Goal: Task Accomplishment & Management: Manage account settings

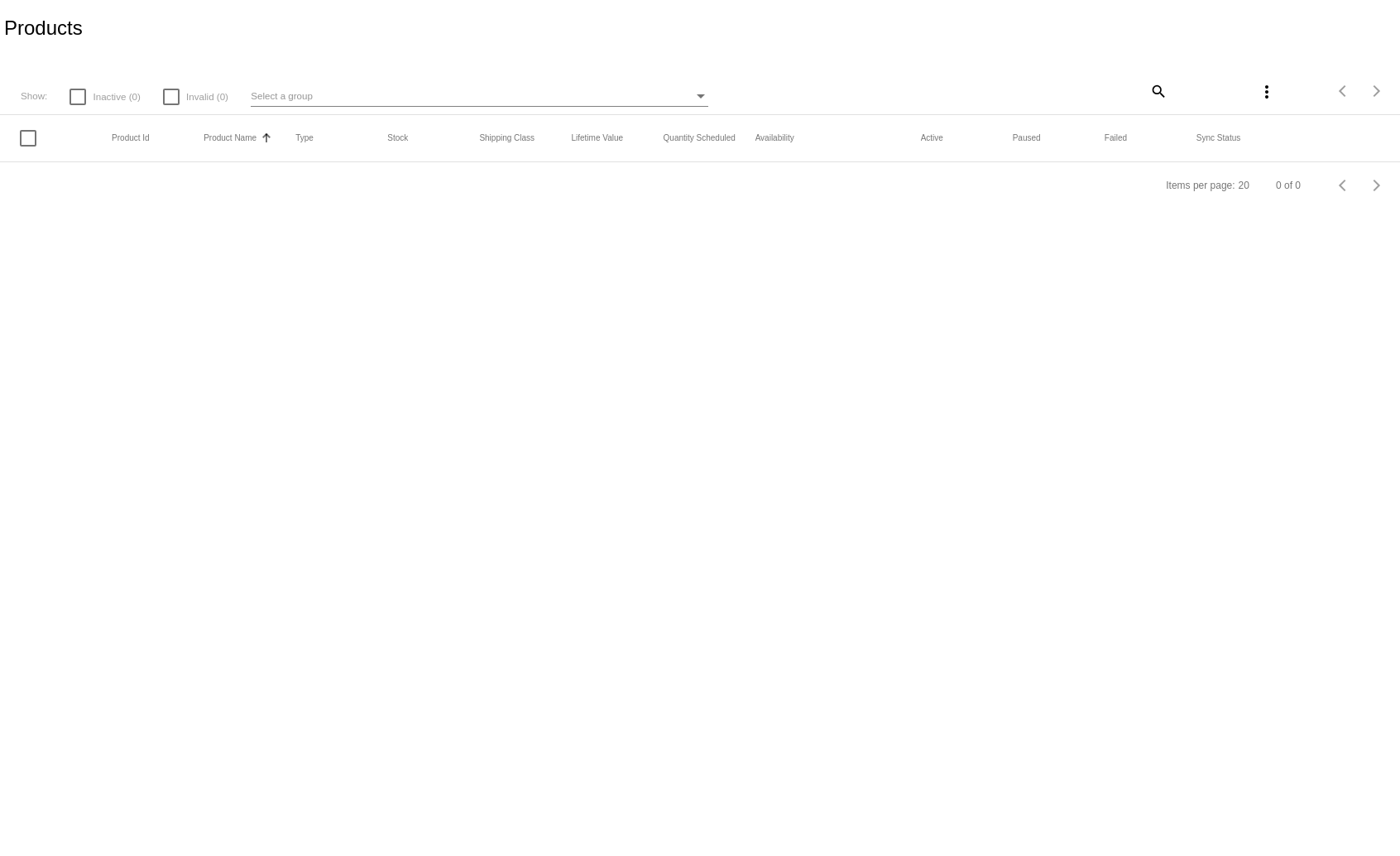
click at [28, 142] on div at bounding box center [28, 138] width 17 height 17
click at [28, 147] on input "checkbox" at bounding box center [27, 147] width 1 height 1
click at [28, 142] on mat-header-cell at bounding box center [65, 138] width 92 height 17
click at [23, 141] on mat-header-cell at bounding box center [65, 138] width 92 height 17
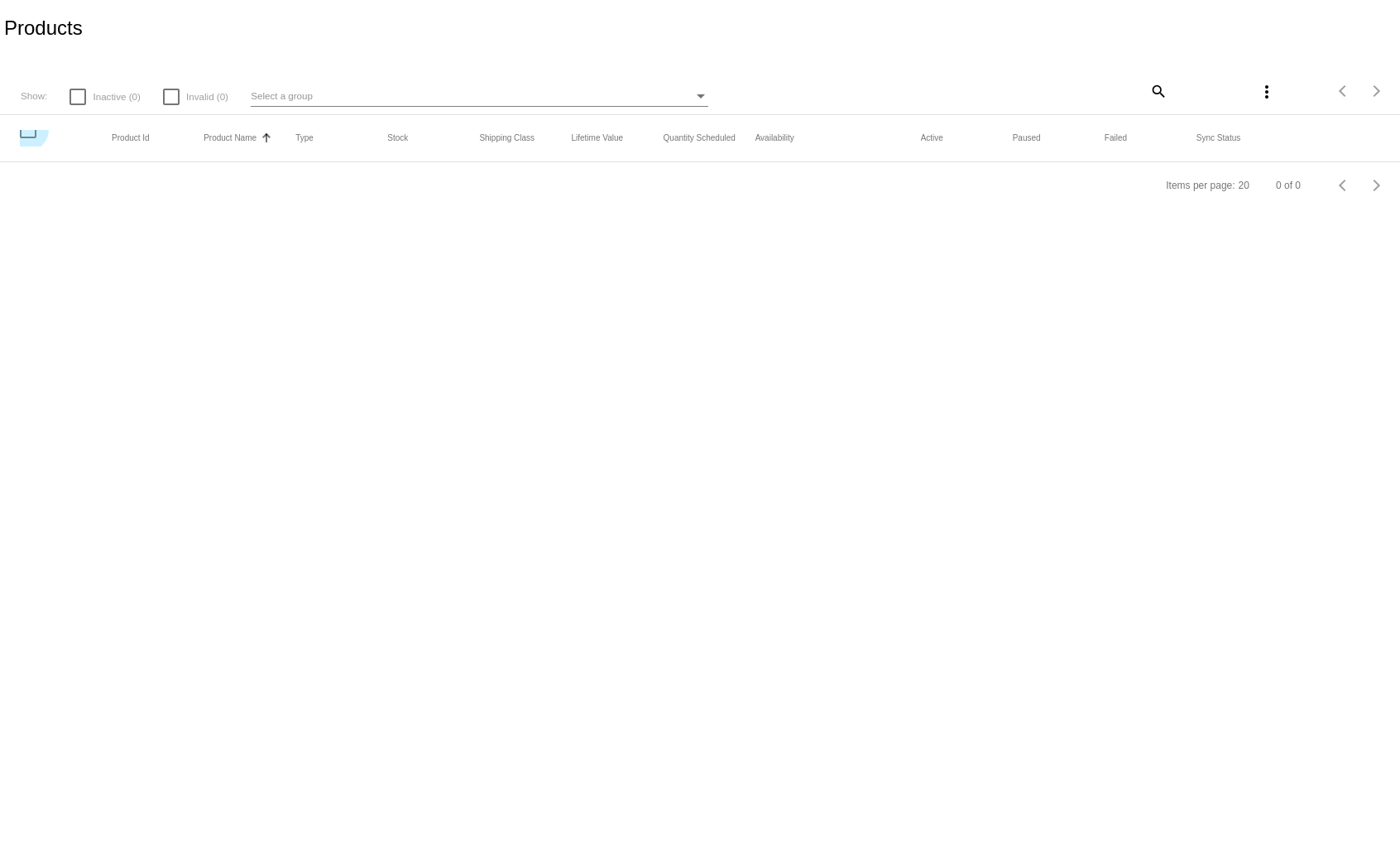
click at [26, 130] on div at bounding box center [28, 130] width 17 height 17
click at [27, 138] on input "checkbox" at bounding box center [27, 138] width 1 height 1
checkbox input "false"
click at [64, 223] on body "Products Show: Inactive (0) Invalid (0) Select a group search more_vert Items p…" at bounding box center [700, 428] width 1400 height 856
click at [1266, 85] on mat-icon "more_vert" at bounding box center [1266, 92] width 20 height 20
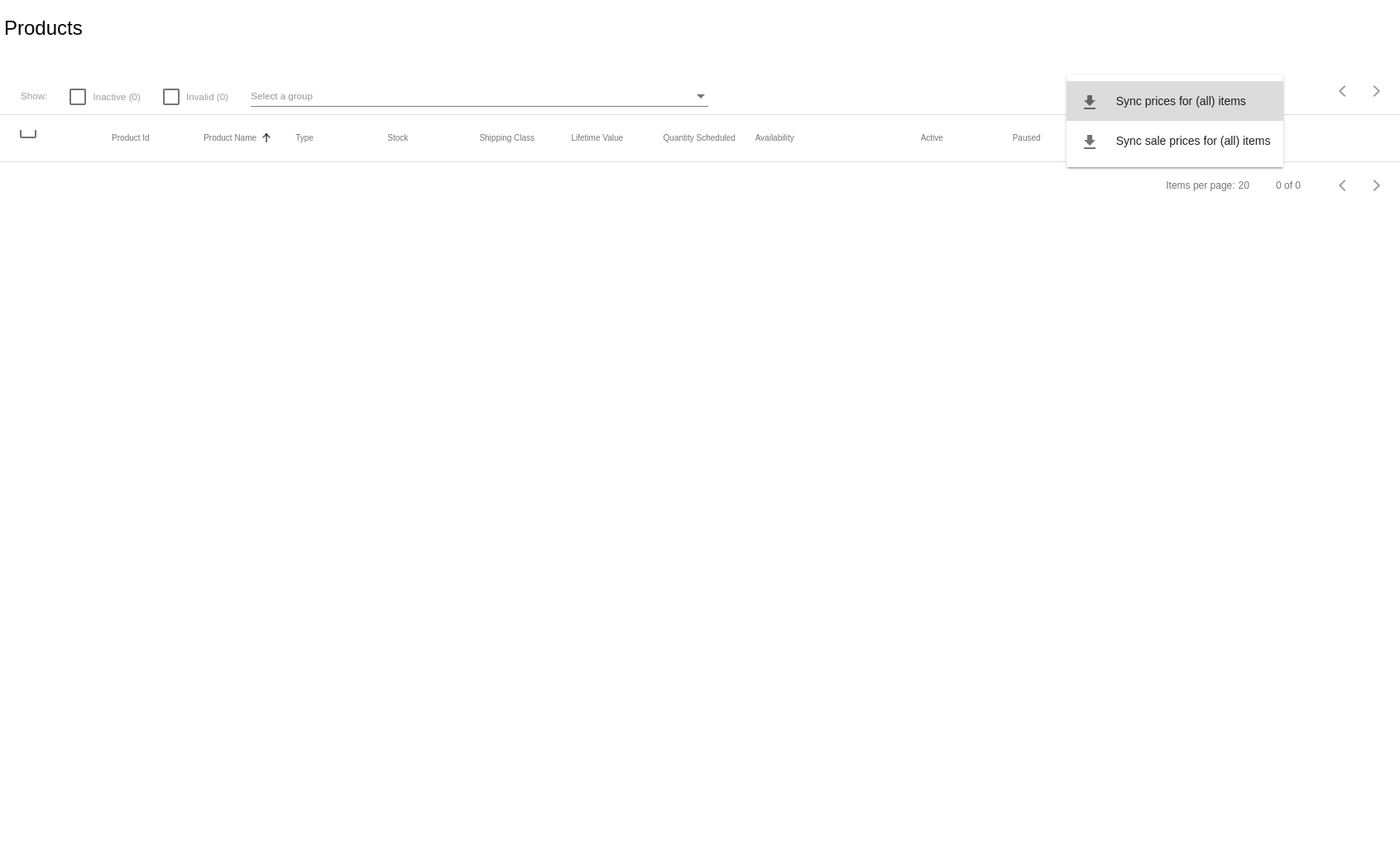
click at [1246, 95] on button "file_download Sync prices for (all) items" at bounding box center [1175, 101] width 218 height 40
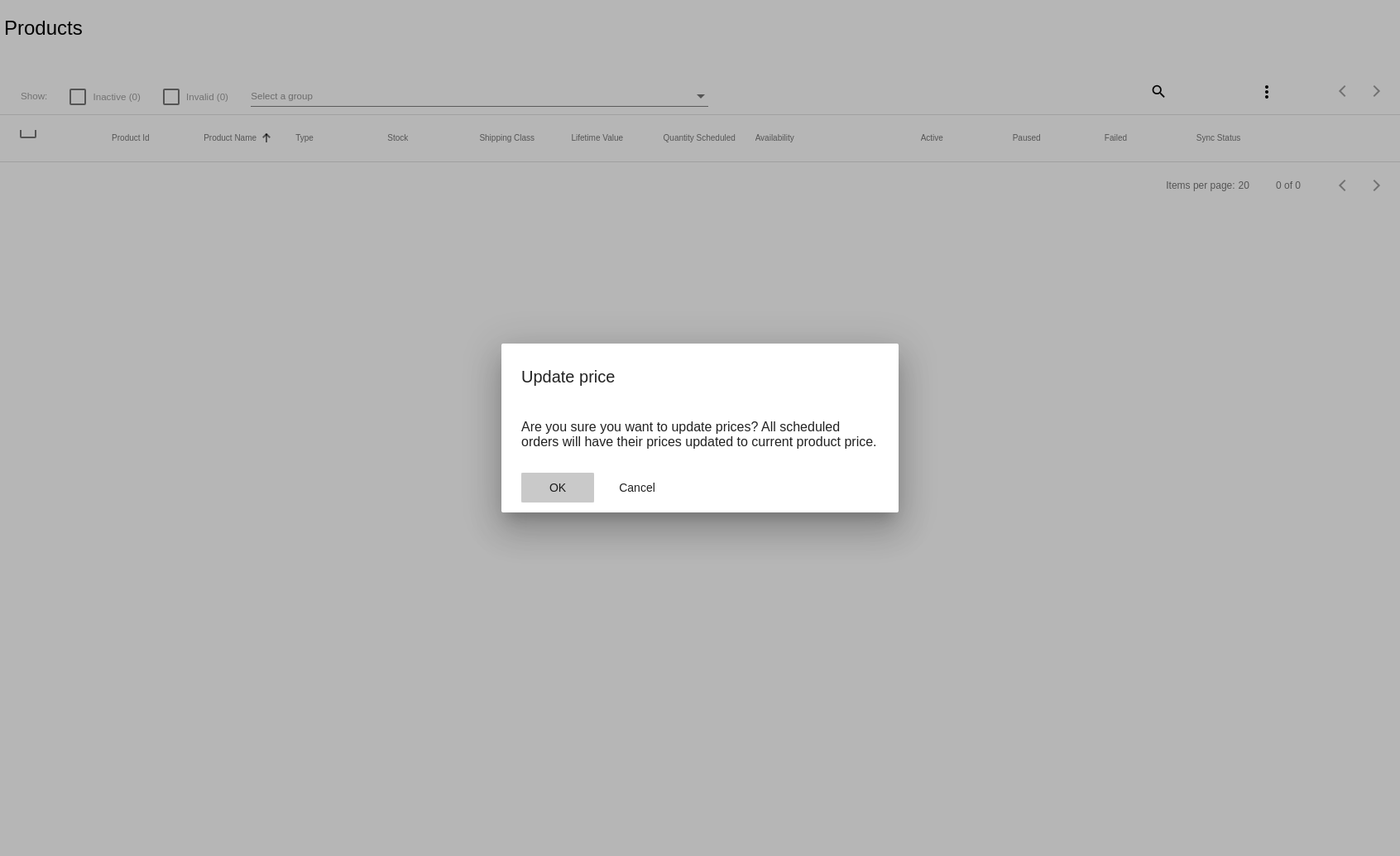
click at [572, 489] on button "OK" at bounding box center [558, 488] width 73 height 30
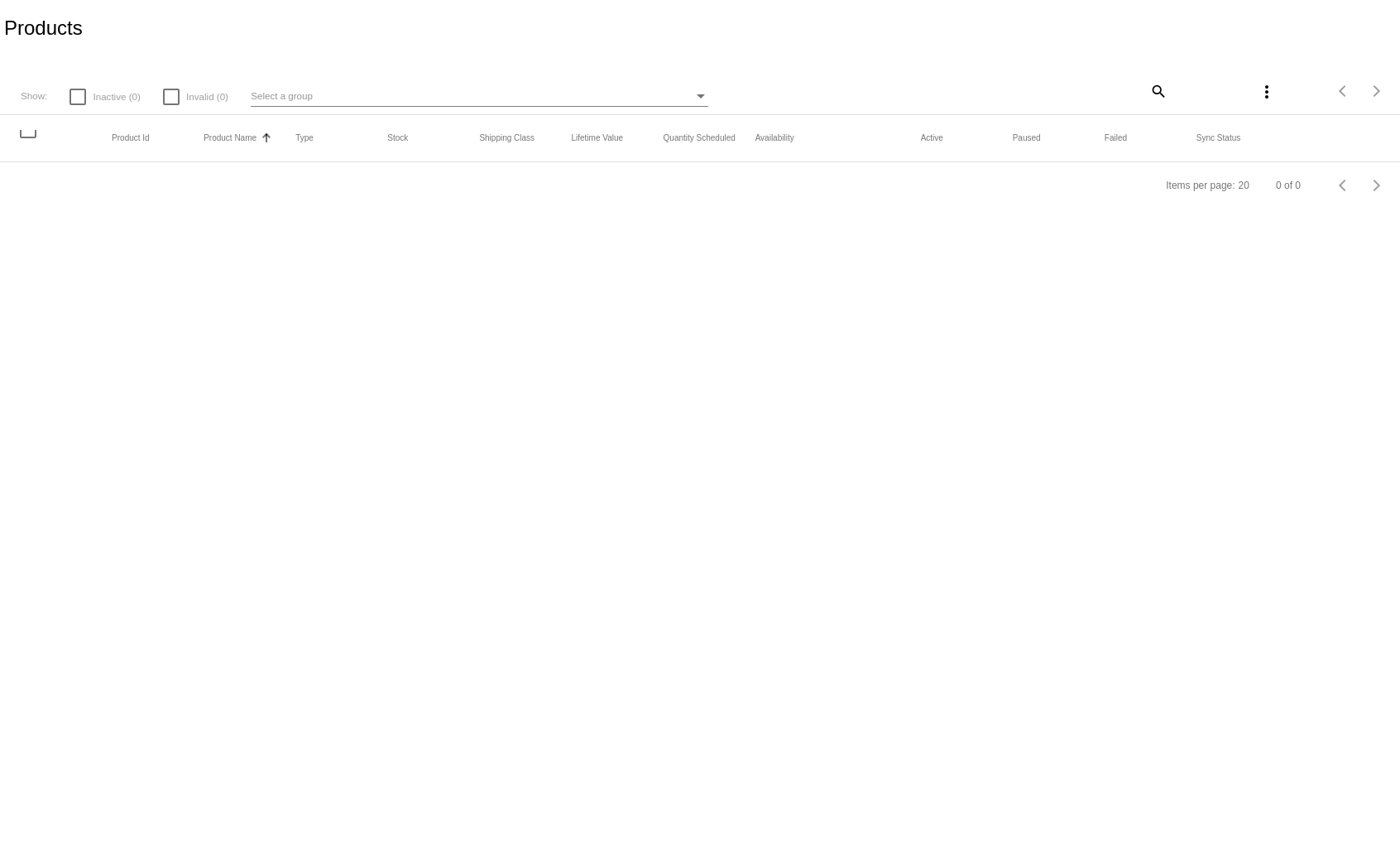
click at [488, 105] on div "Select a group" at bounding box center [471, 95] width 442 height 20
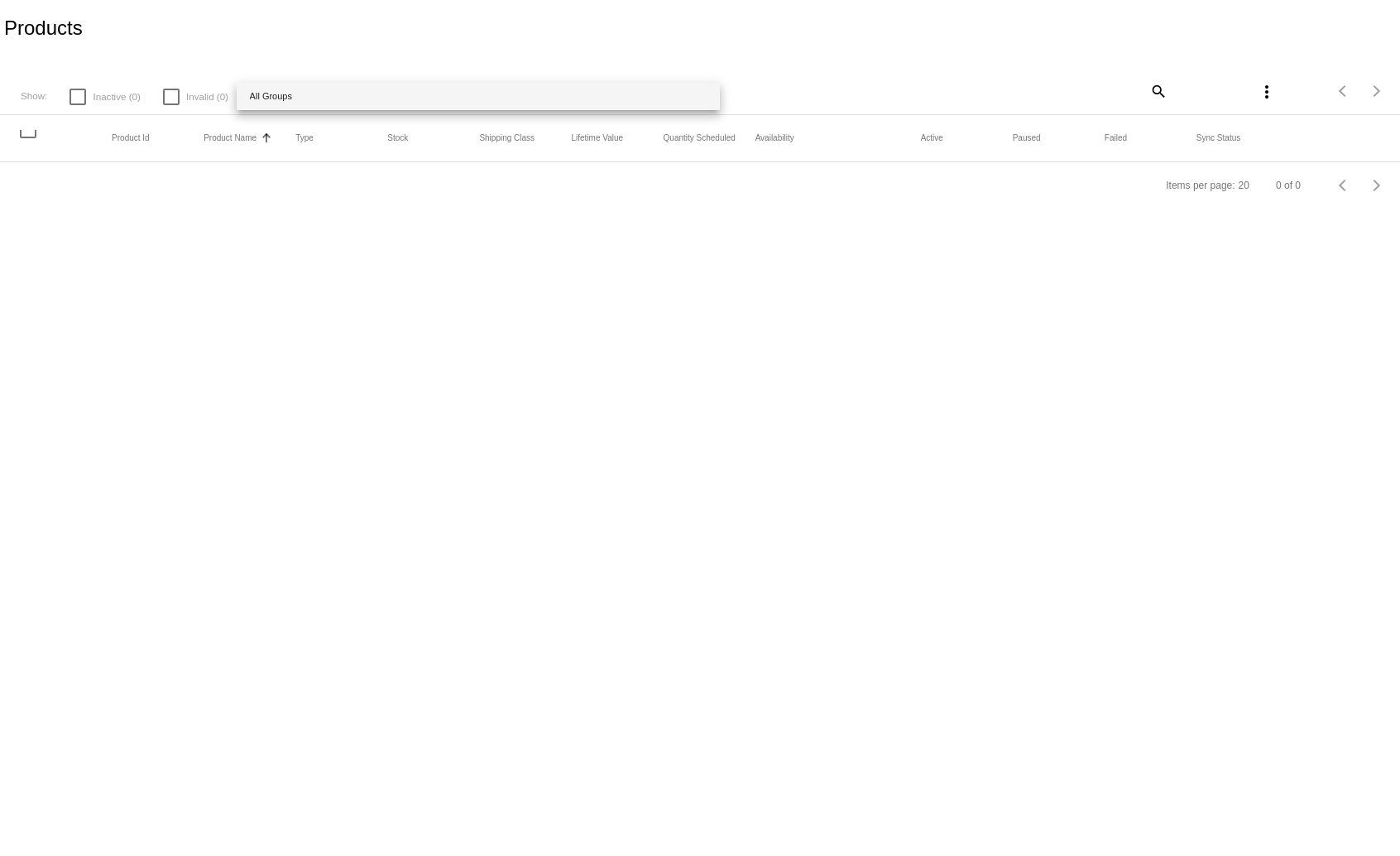
click at [477, 93] on span "All Groups" at bounding box center [478, 96] width 457 height 27
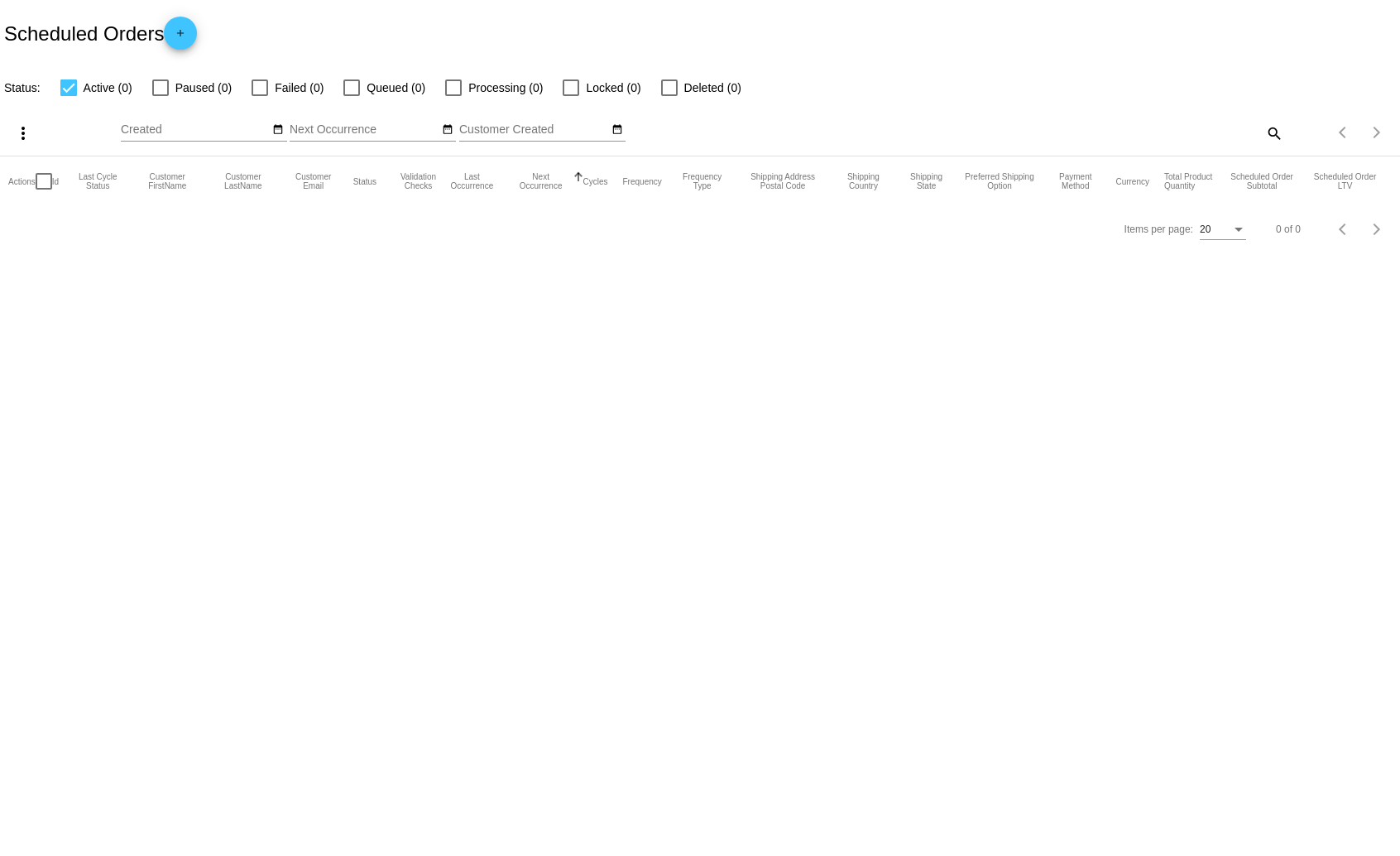
click at [184, 36] on mat-icon "add" at bounding box center [179, 36] width 20 height 20
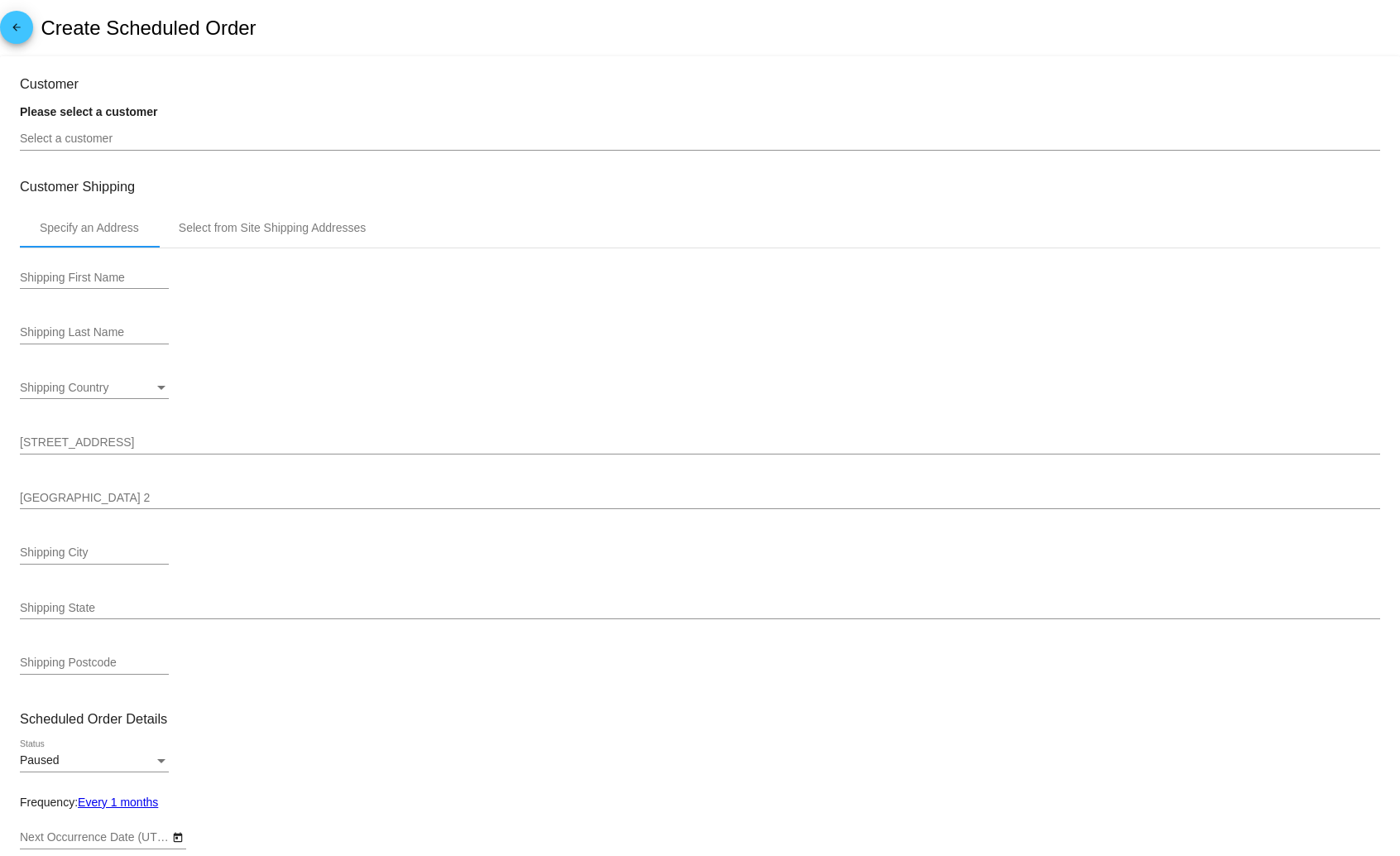
type input "9/29/2025"
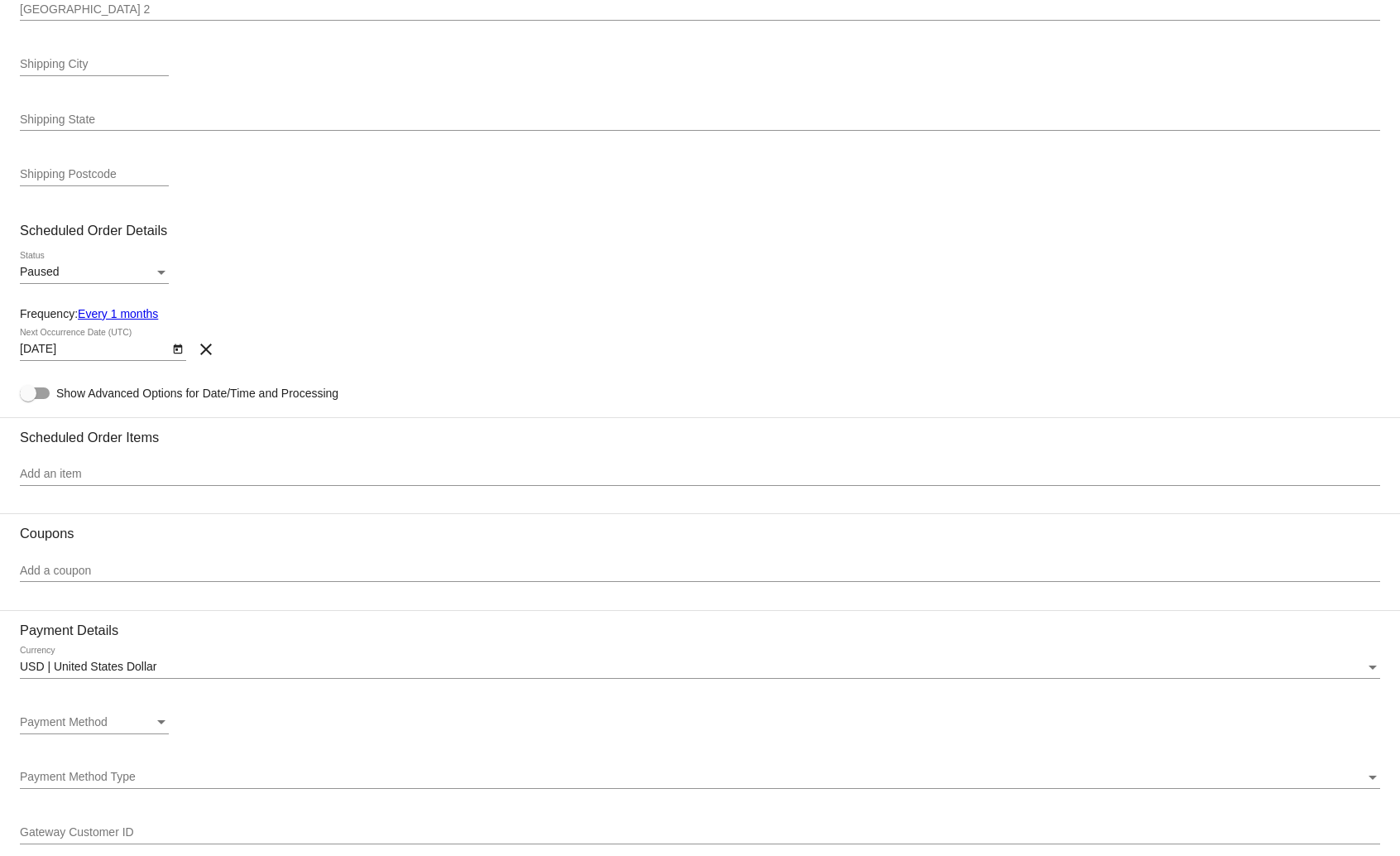
scroll to position [549, 0]
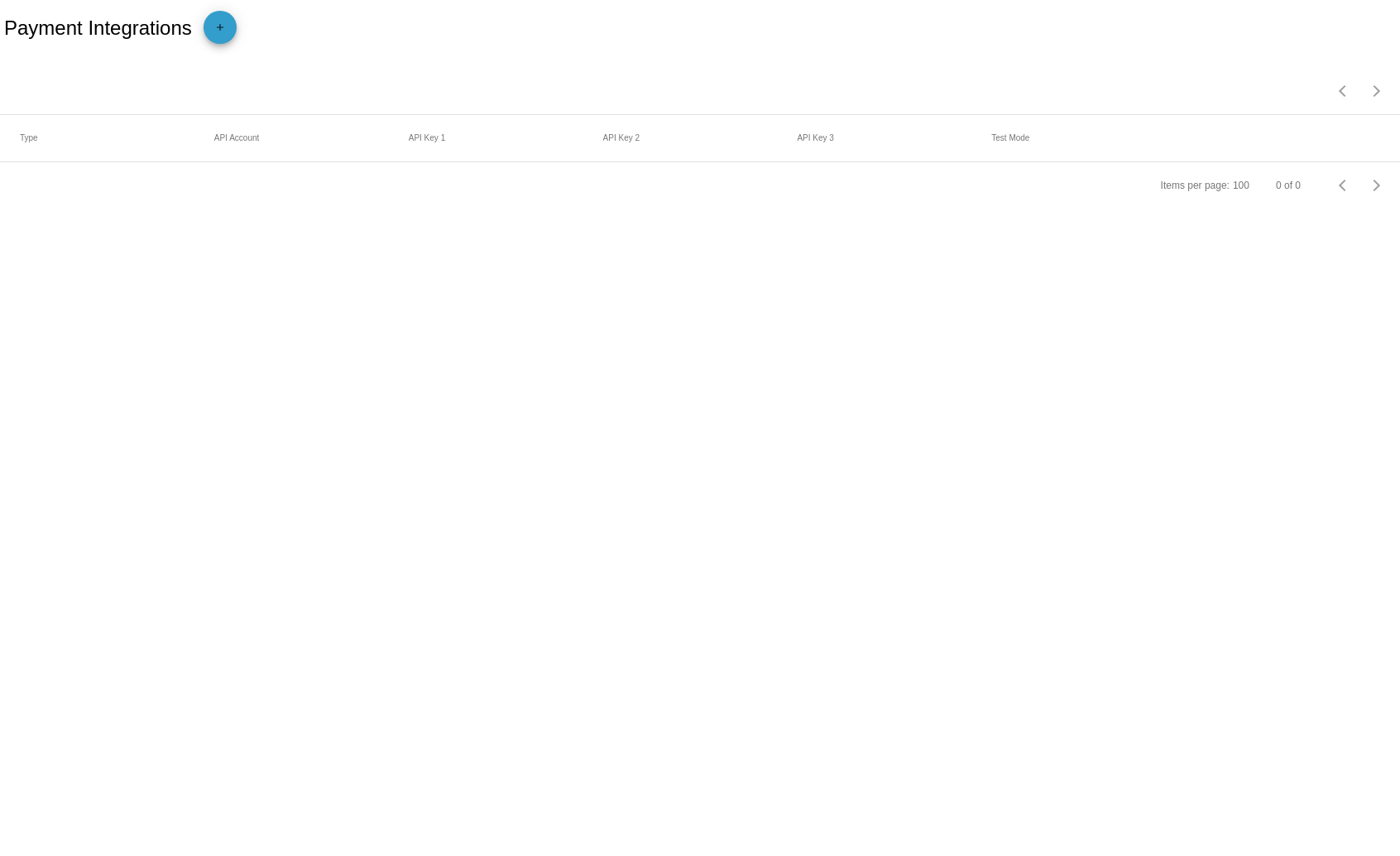
click at [221, 29] on mat-icon "add" at bounding box center [219, 31] width 20 height 20
click at [126, 84] on div "Payment Method Type Payment Method Type" at bounding box center [93, 92] width 148 height 33
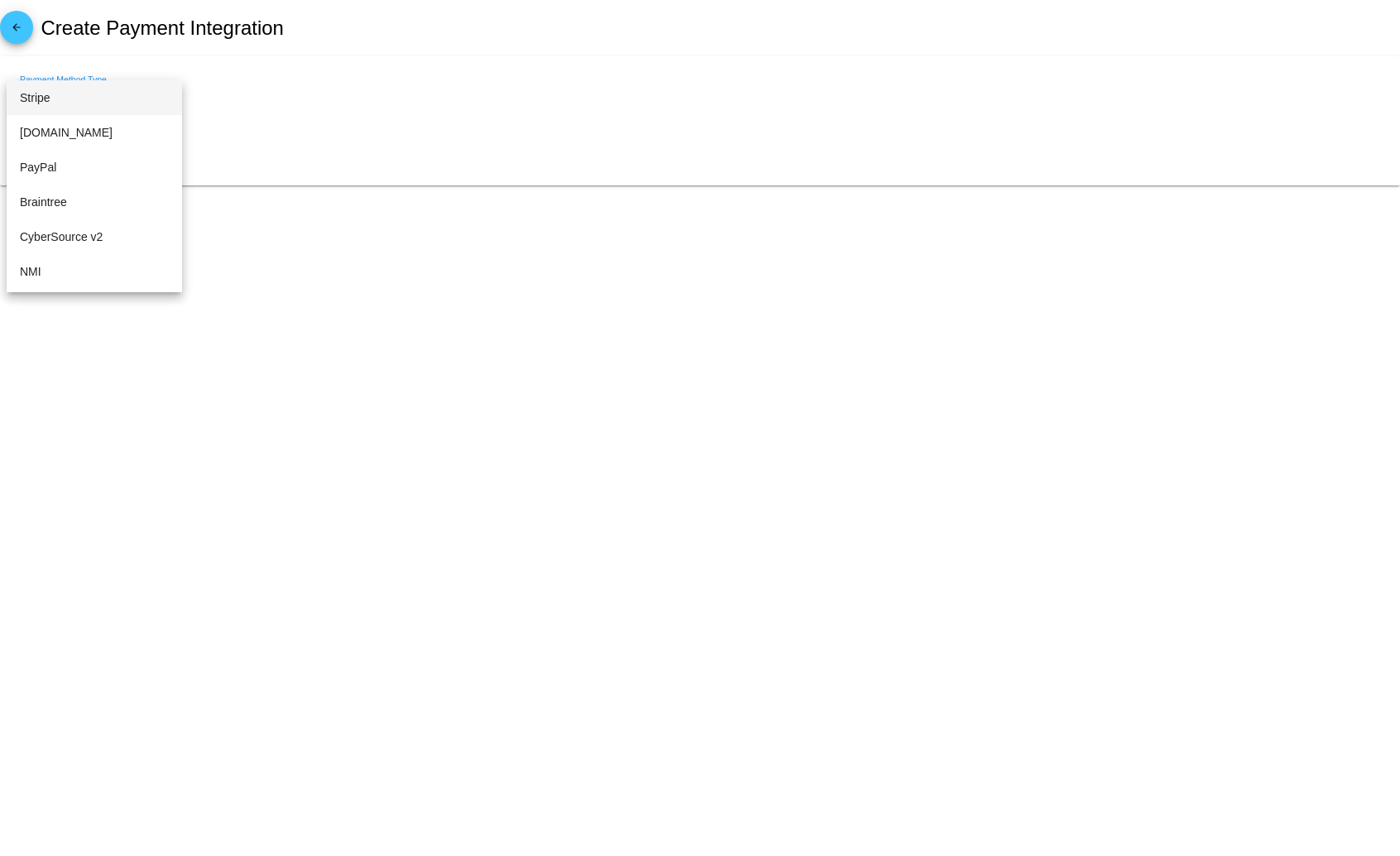
click at [105, 100] on span "Stripe" at bounding box center [93, 97] width 148 height 35
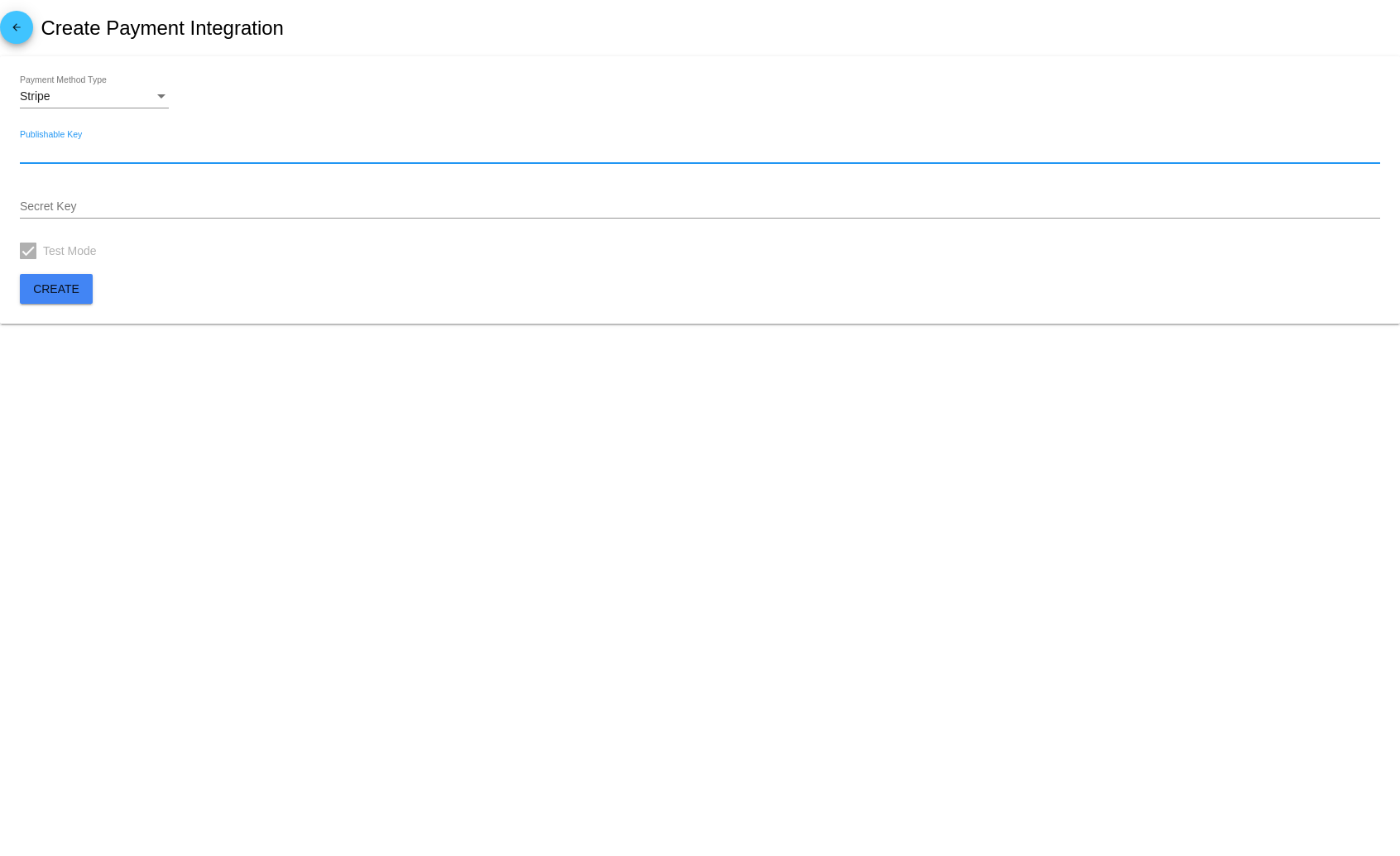
click at [98, 152] on input "Publishable Key" at bounding box center [700, 151] width 1360 height 13
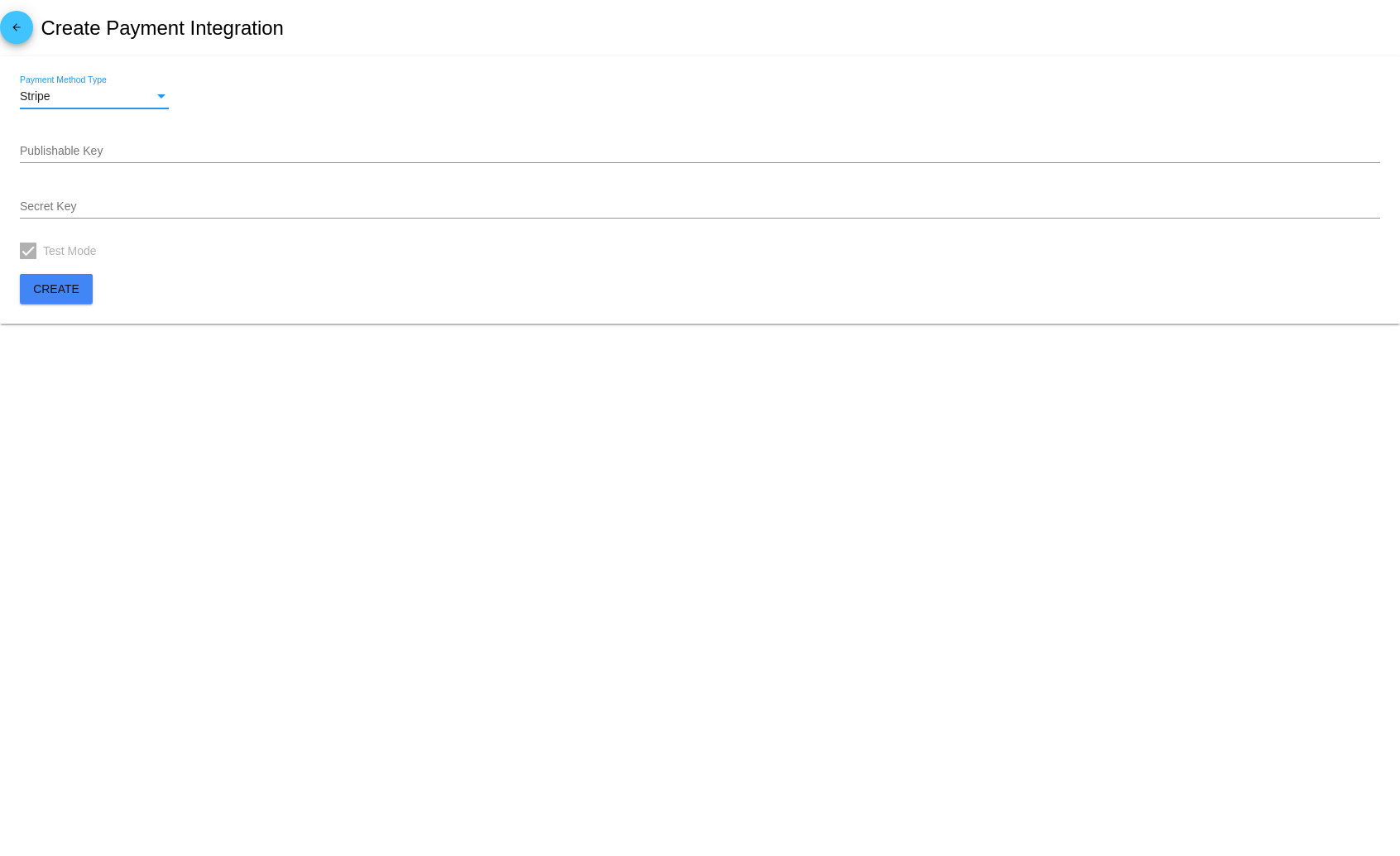
click at [143, 99] on div "Stripe" at bounding box center [87, 97] width 134 height 13
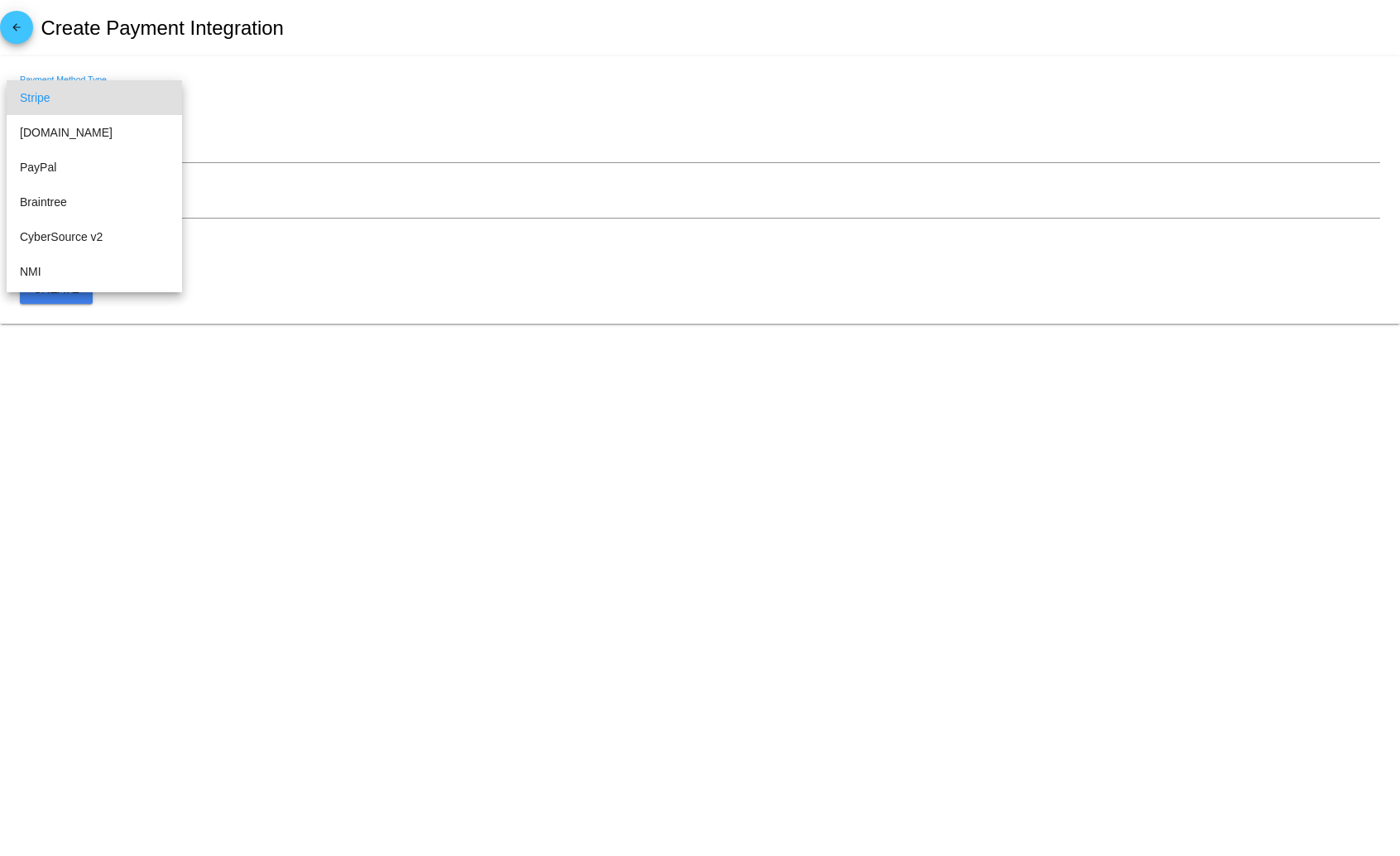
click at [235, 111] on div at bounding box center [700, 428] width 1400 height 856
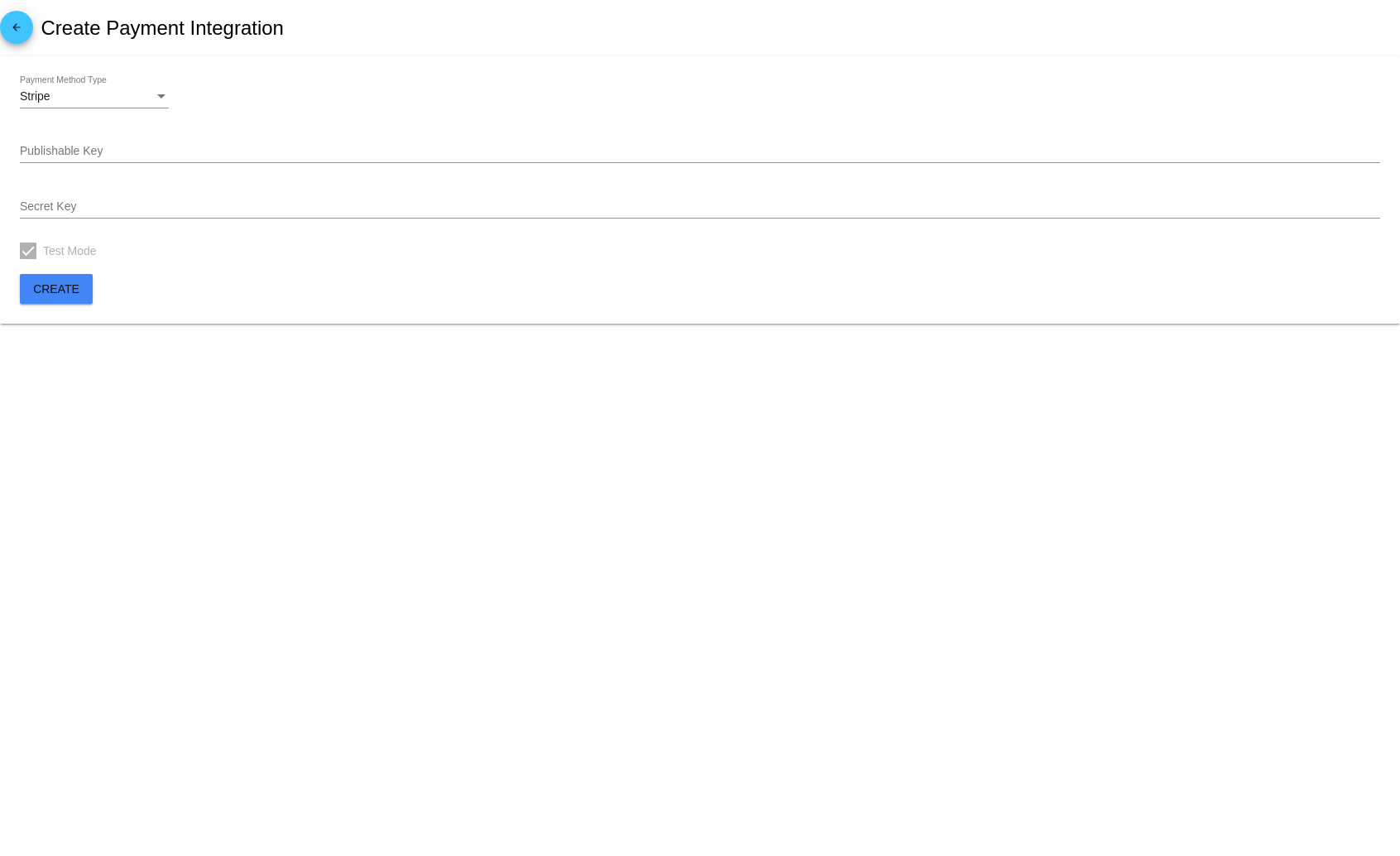
click at [15, 25] on mat-icon "arrow_back" at bounding box center [16, 31] width 20 height 20
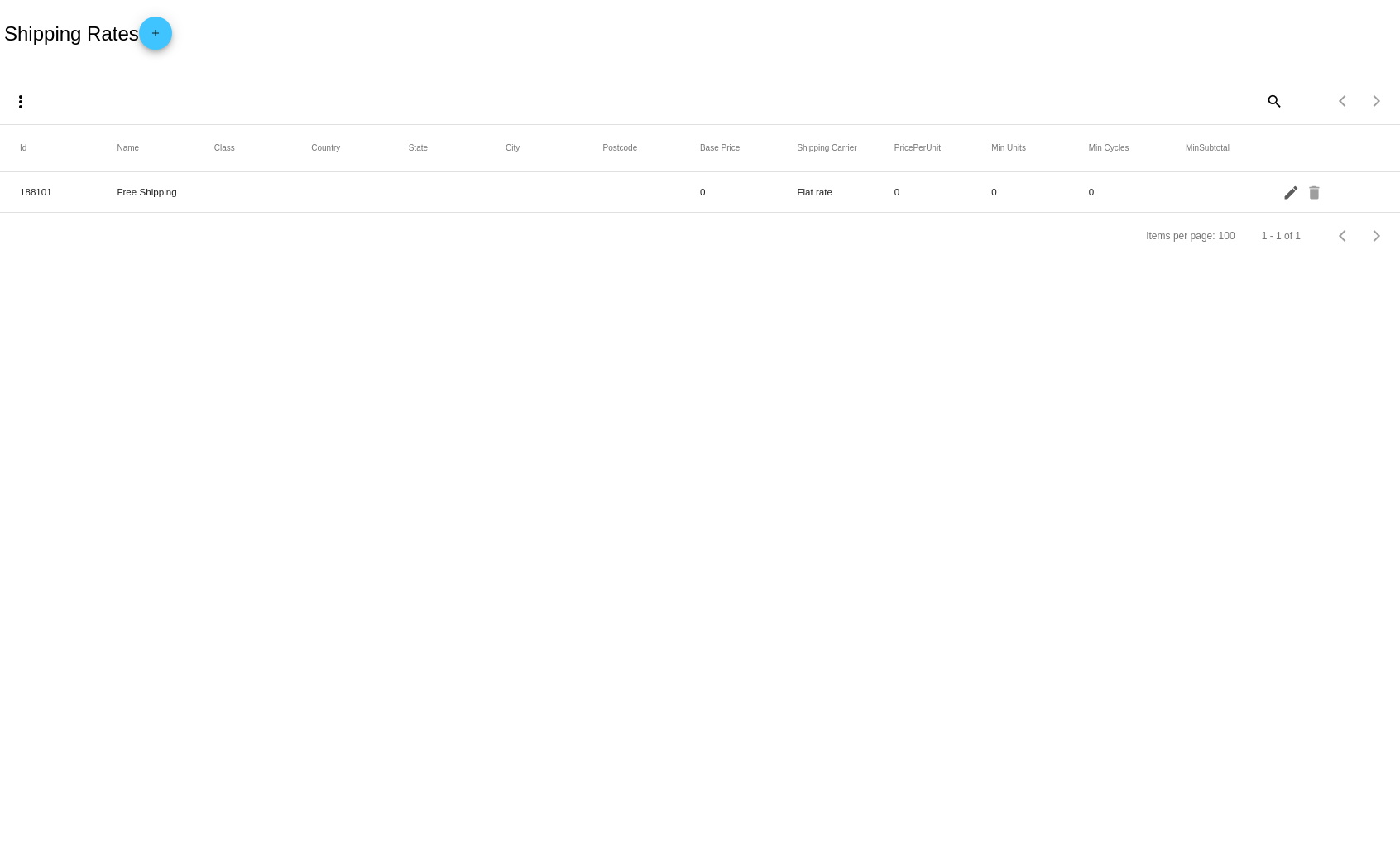
click at [1286, 193] on mat-icon "edit" at bounding box center [1292, 191] width 20 height 25
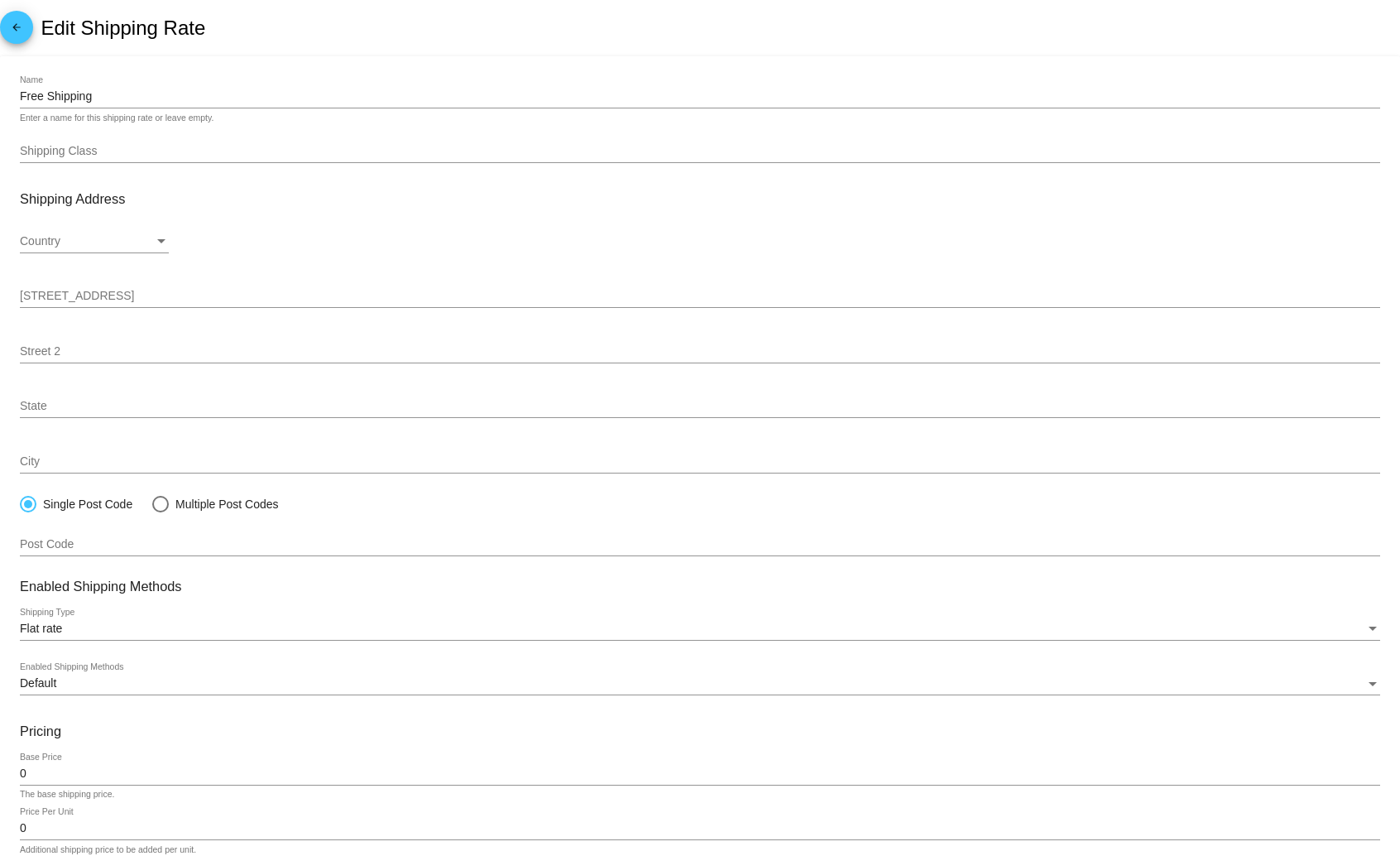
scroll to position [88, 0]
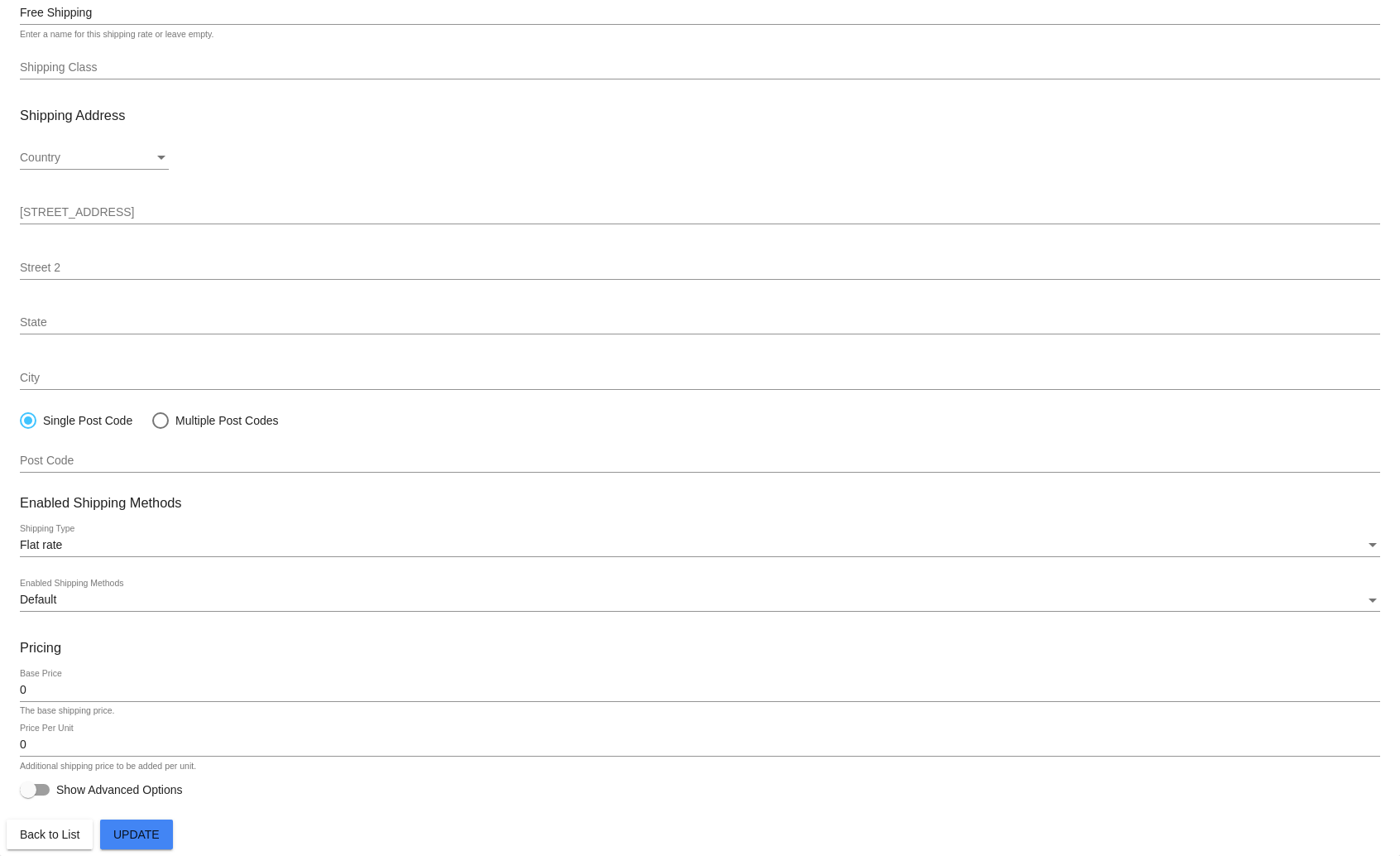
click at [81, 685] on input "0" at bounding box center [700, 691] width 1360 height 13
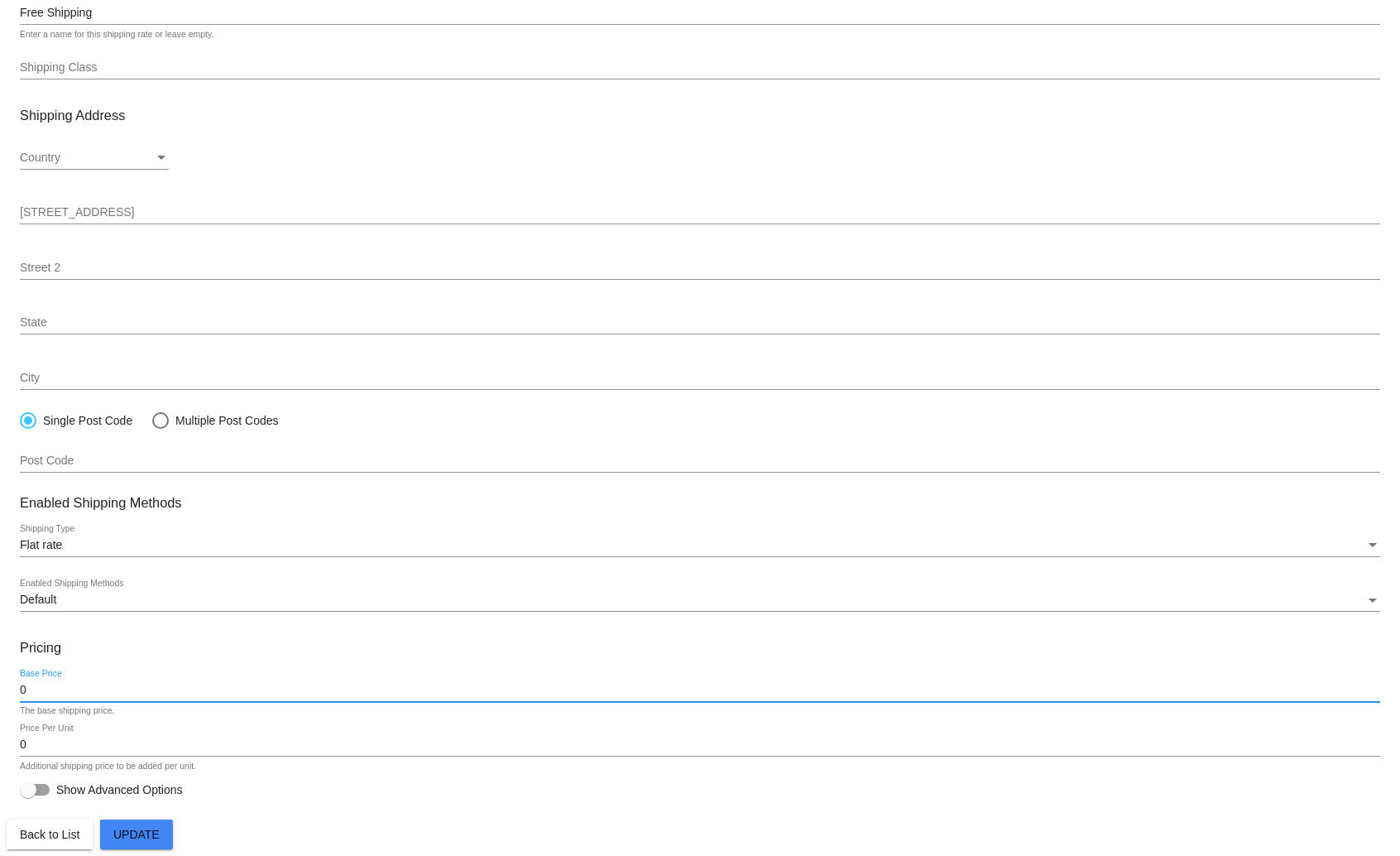
click at [81, 685] on input "0" at bounding box center [700, 691] width 1360 height 13
click at [37, 685] on input "0" at bounding box center [700, 691] width 1360 height 13
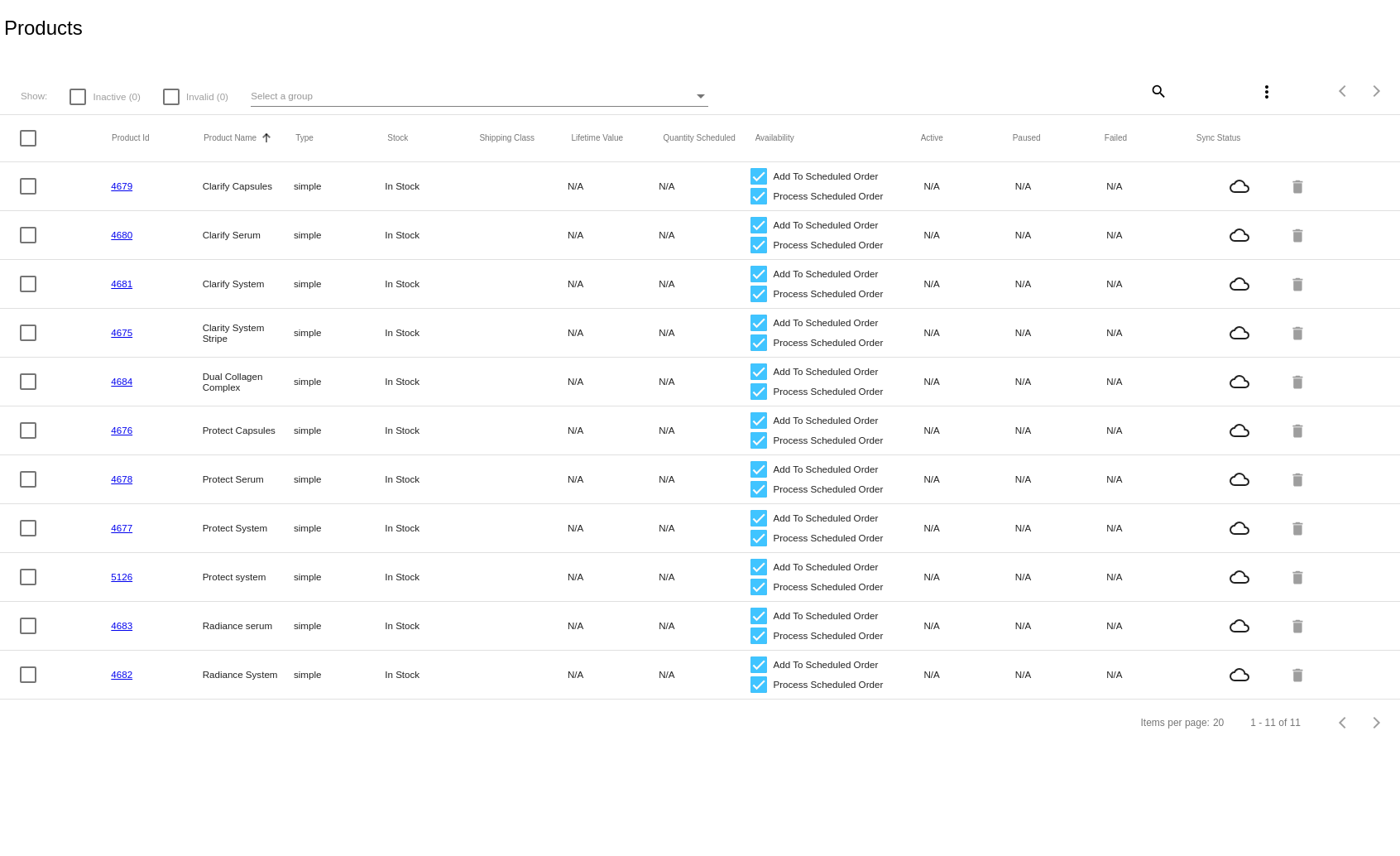
click at [121, 185] on link "4679" at bounding box center [121, 186] width 21 height 11
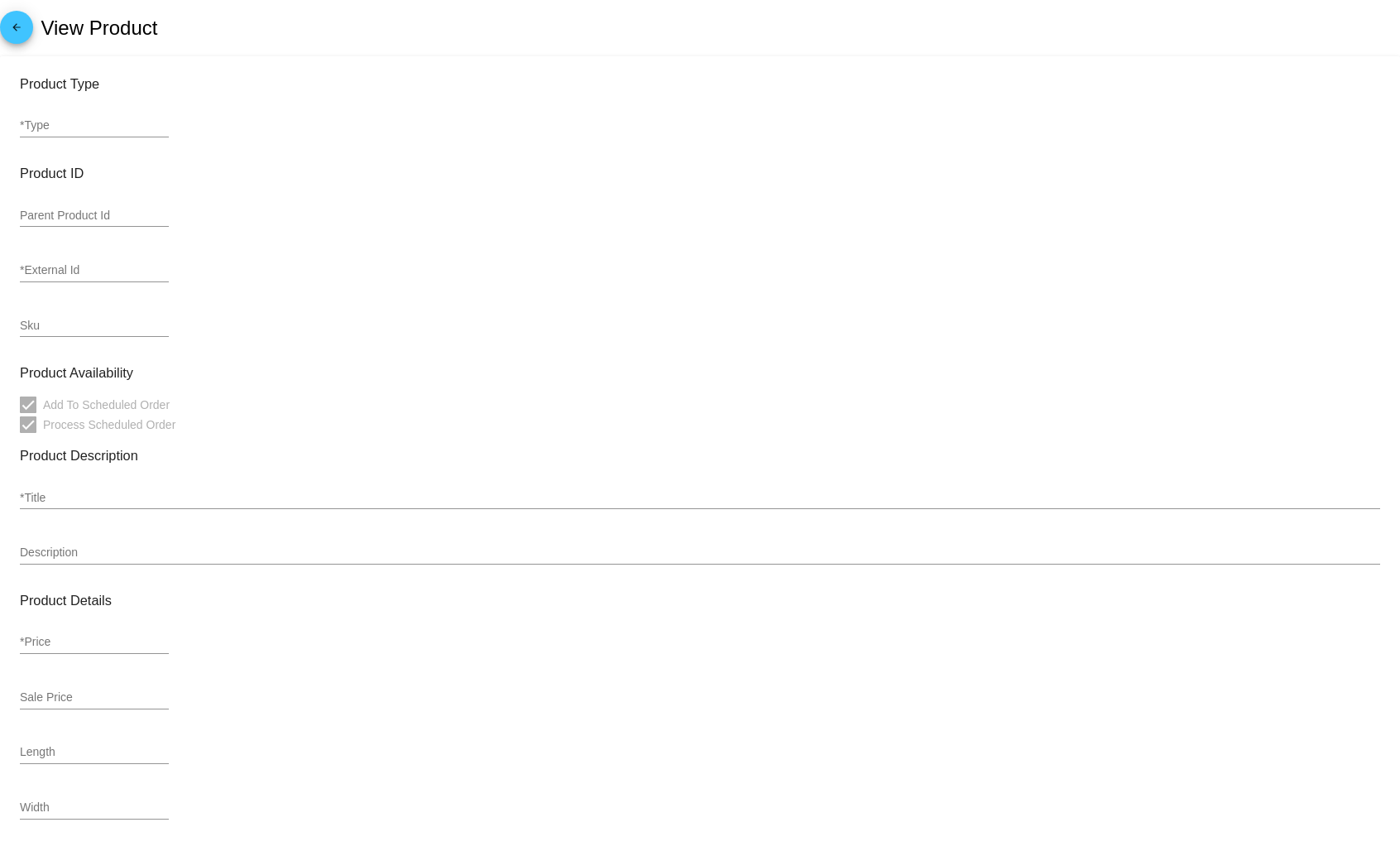
type input "simple"
type input "4679"
type input "Clarify Capsules"
type input "32.5"
type input "In Stock"
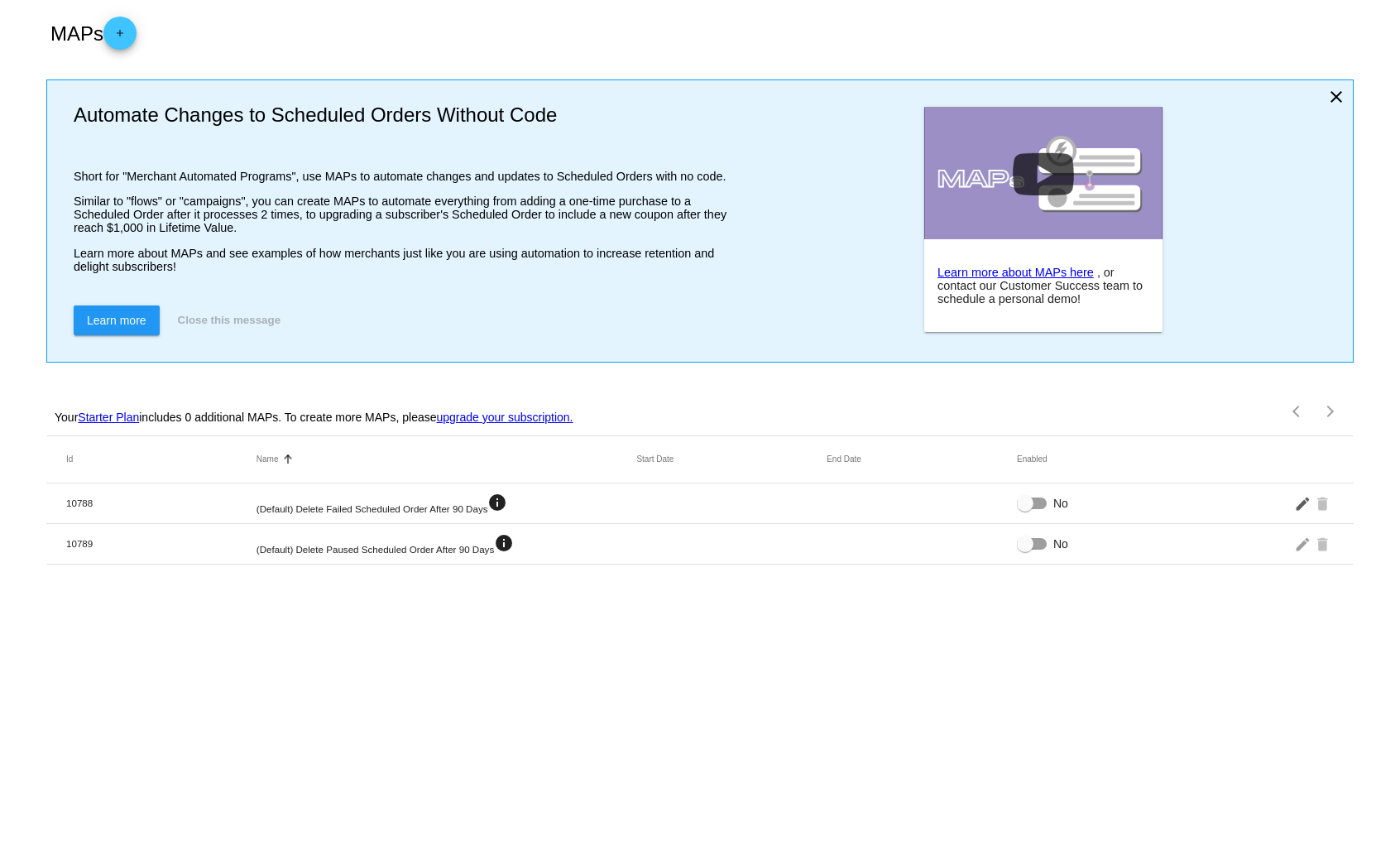
click at [1302, 504] on mat-icon "edit" at bounding box center [1303, 502] width 20 height 25
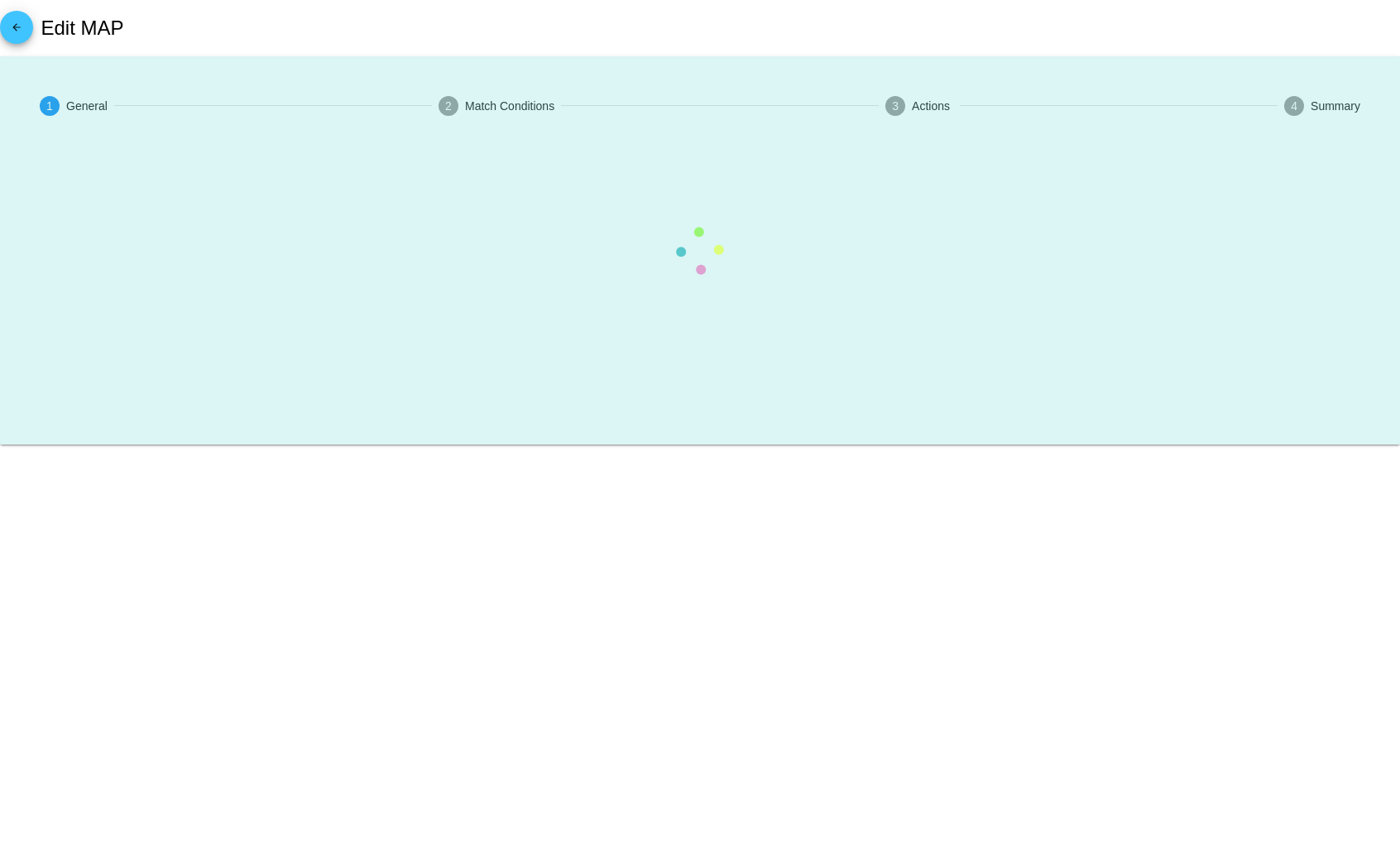
type input "(Default) Delete Failed Scheduled Order After 90 Days"
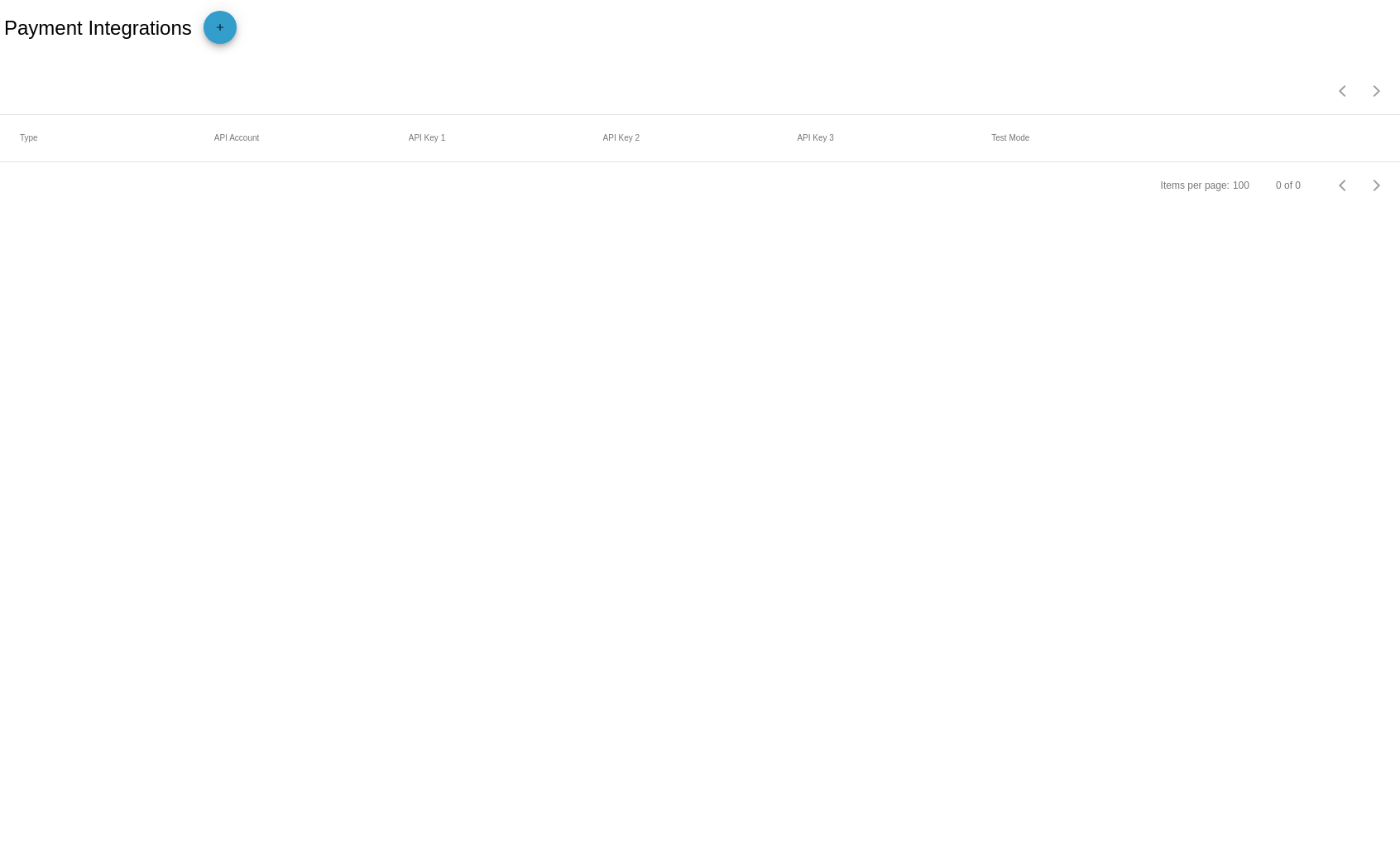
click at [219, 33] on mat-icon "add" at bounding box center [219, 31] width 20 height 20
click at [106, 96] on span "Payment Method Type" at bounding box center [78, 96] width 116 height 13
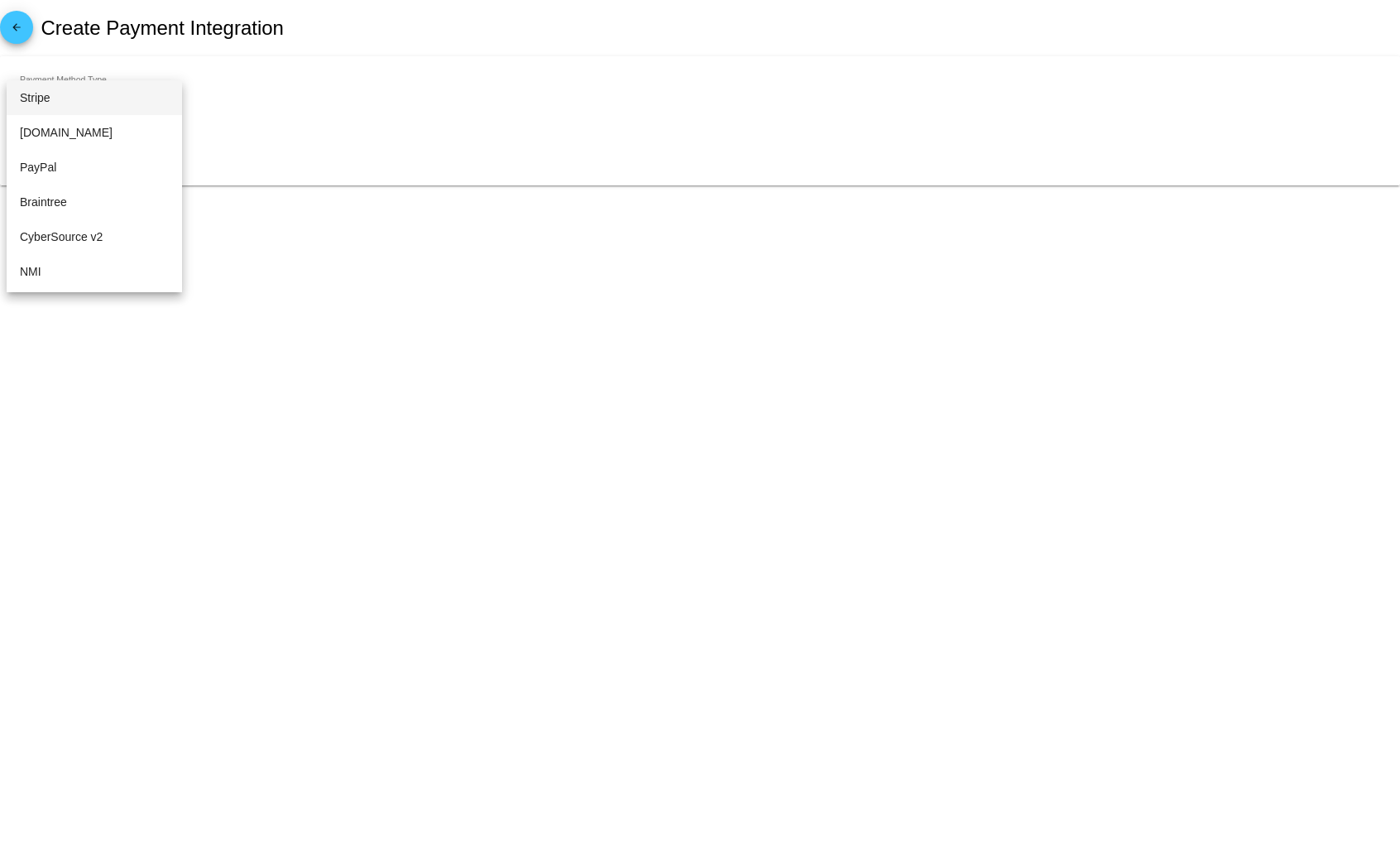
click at [155, 457] on div at bounding box center [700, 428] width 1400 height 856
